Goal: Check status: Check status

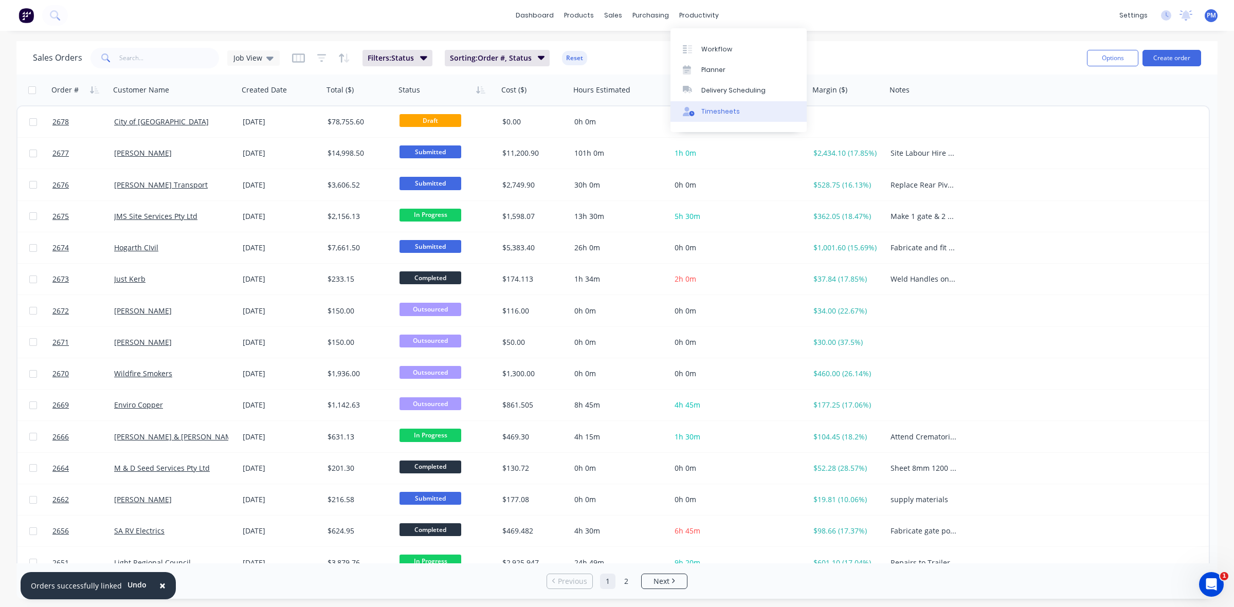
click at [719, 109] on div "Timesheets" at bounding box center [720, 111] width 39 height 9
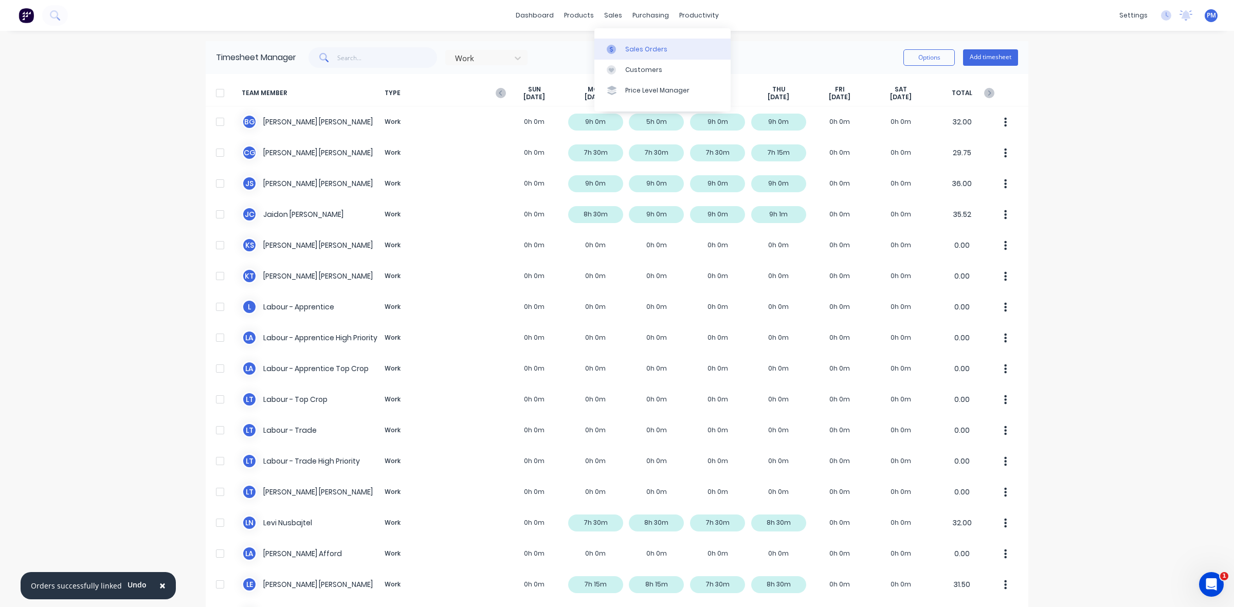
click at [632, 46] on div "Sales Orders" at bounding box center [646, 49] width 42 height 9
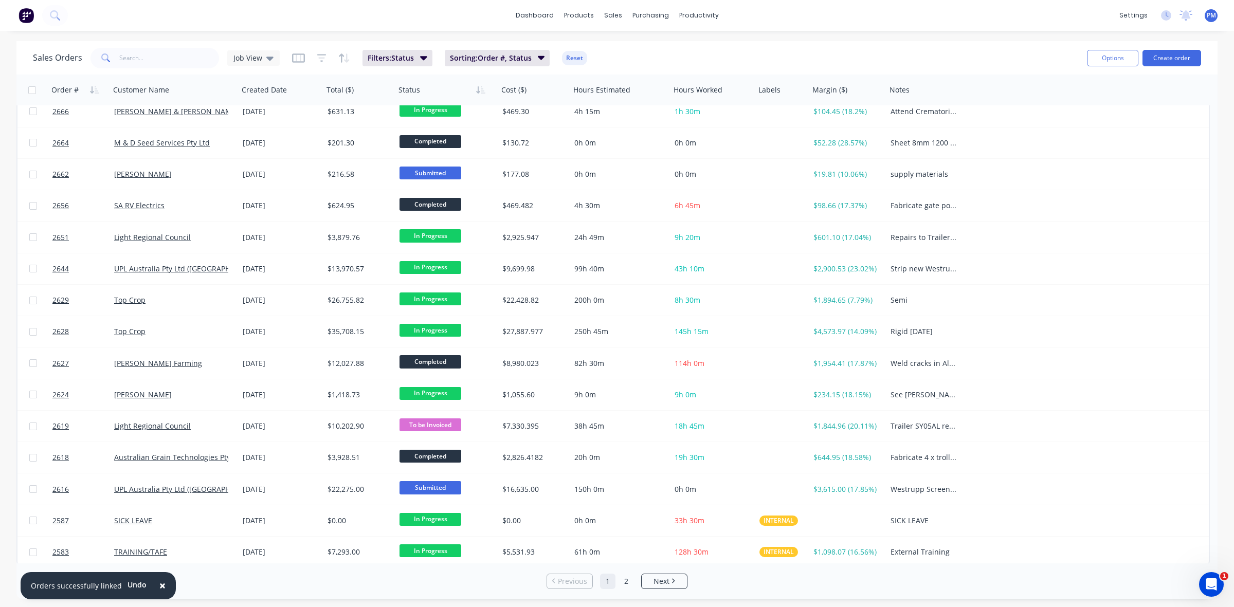
scroll to position [329, 0]
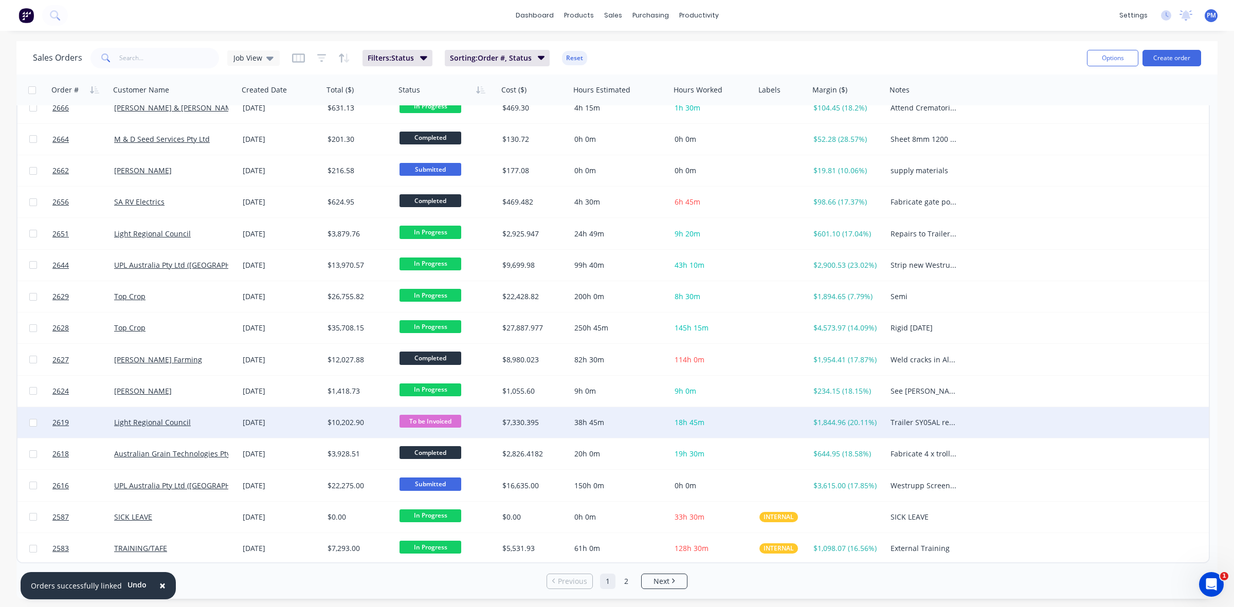
click at [304, 421] on div "[DATE]" at bounding box center [281, 422] width 77 height 10
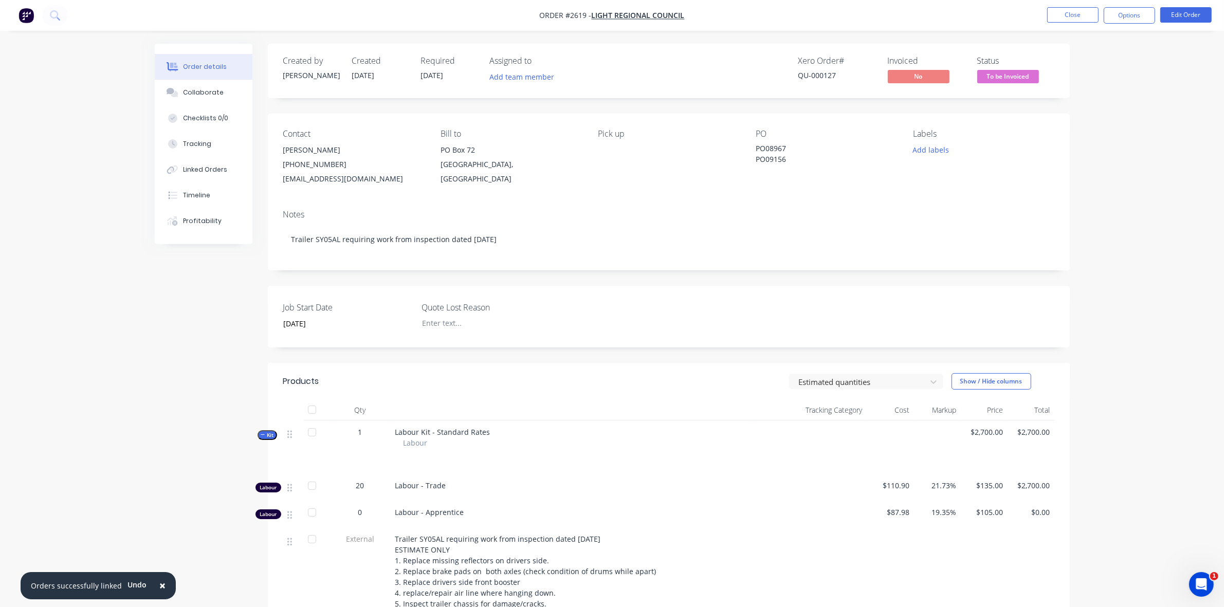
click at [817, 76] on div "QU-000127" at bounding box center [836, 75] width 77 height 11
click at [1067, 8] on button "Close" at bounding box center [1072, 14] width 51 height 15
